Goal: Navigation & Orientation: Find specific page/section

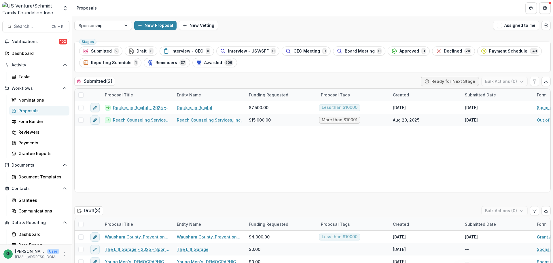
scroll to position [5, 0]
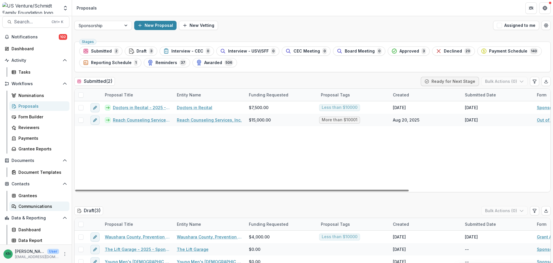
click at [35, 207] on div "Communications" at bounding box center [41, 206] width 46 height 6
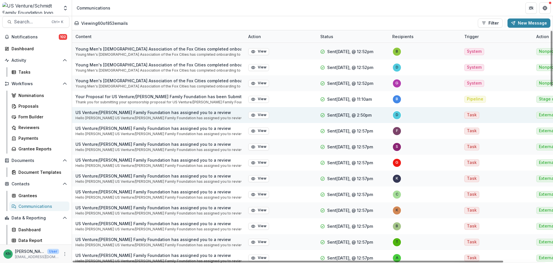
scroll to position [501, 0]
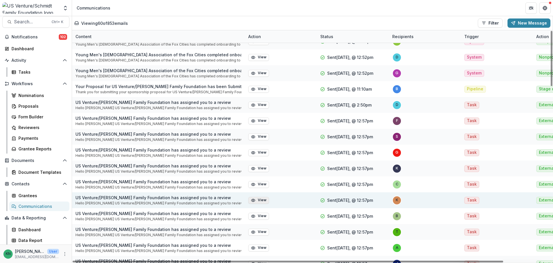
click at [255, 198] on icon "button" at bounding box center [253, 200] width 5 height 5
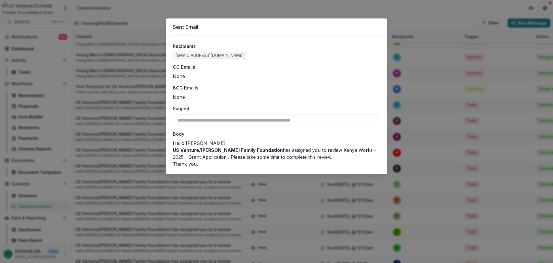
click at [142, 9] on div "**********" at bounding box center [276, 131] width 553 height 263
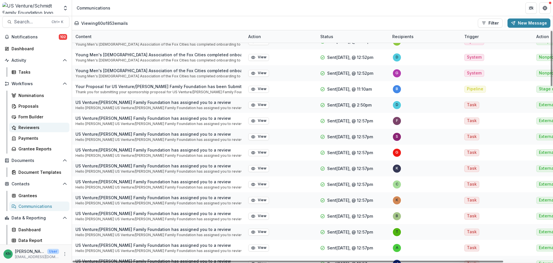
click at [39, 125] on div "Reviewers" at bounding box center [41, 127] width 46 height 6
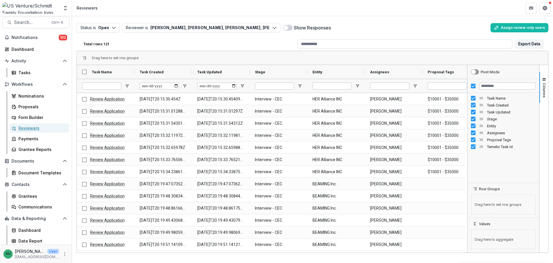
scroll to position [5, 0]
click at [63, 253] on icon "More" at bounding box center [65, 253] width 5 height 5
click at [94, 241] on link "User Settings" at bounding box center [101, 242] width 62 height 10
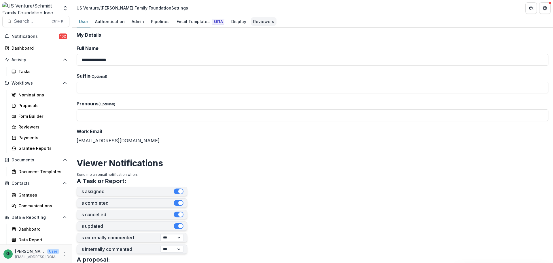
click at [268, 21] on div "Reviewers" at bounding box center [264, 21] width 26 height 8
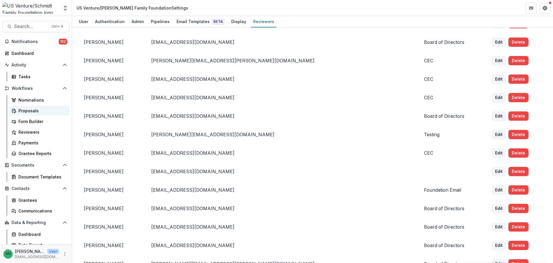
click at [35, 110] on div "Proposals" at bounding box center [41, 111] width 46 height 6
